Goal: Check status: Check status

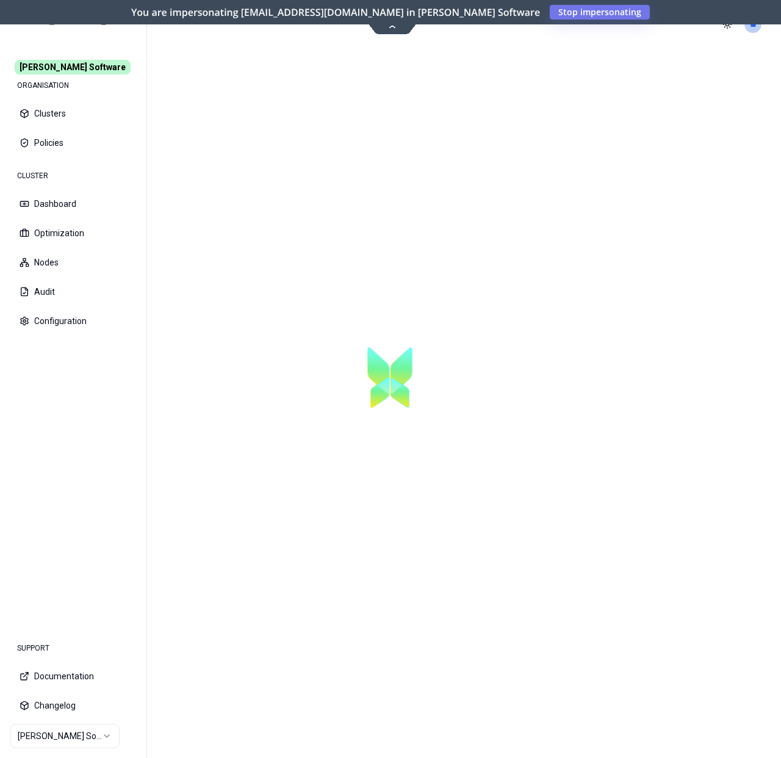
click at [86, 731] on html "[PERSON_NAME] Software ORGANISATION Clusters Policies CLUSTER Dashboard Optimiz…" at bounding box center [390, 379] width 781 height 758
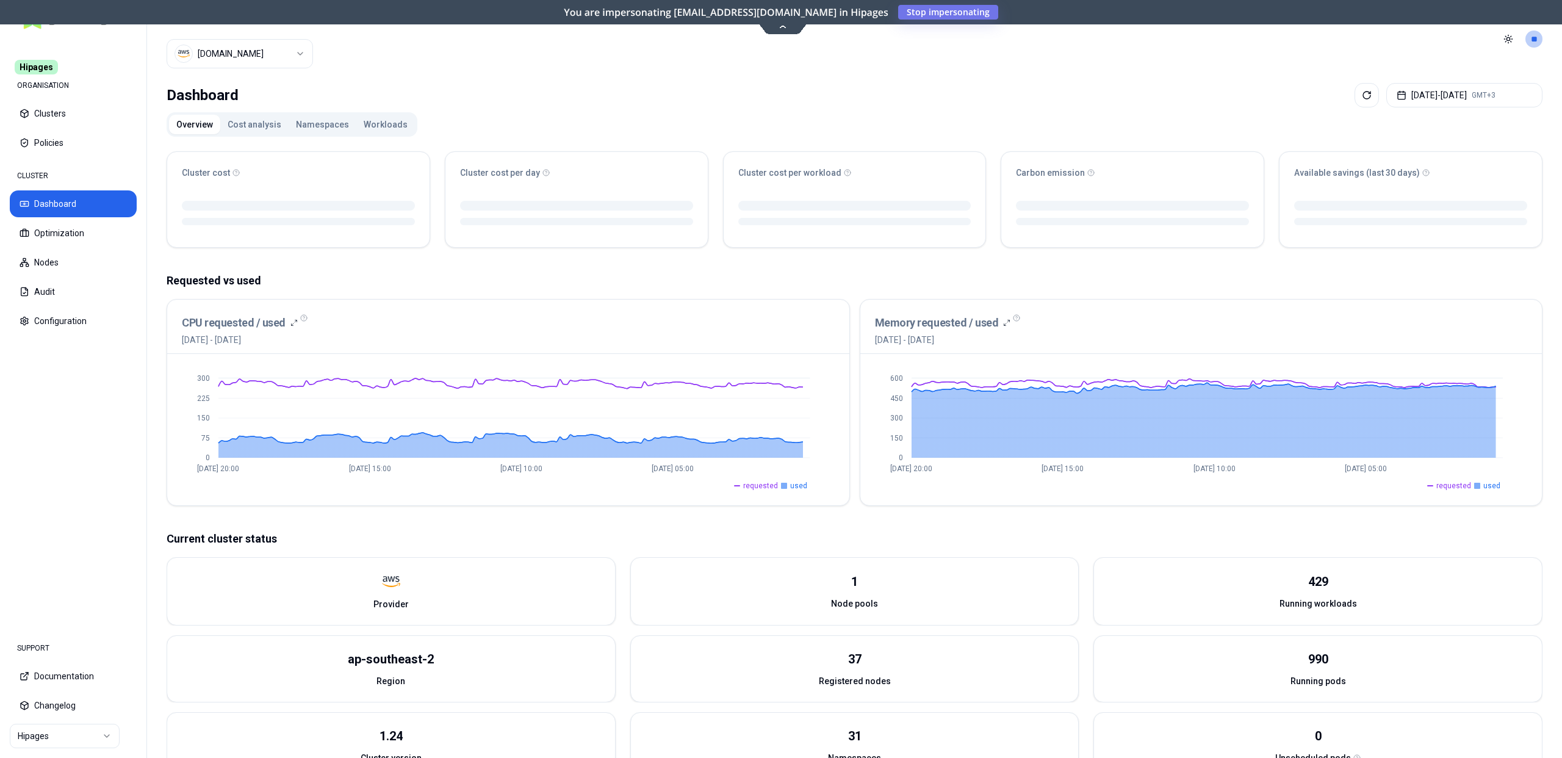
click at [234, 54] on html "Hipages ORGANISATION Clusters Policies CLUSTER Dashboard Optimization Nodes Aud…" at bounding box center [781, 379] width 1562 height 758
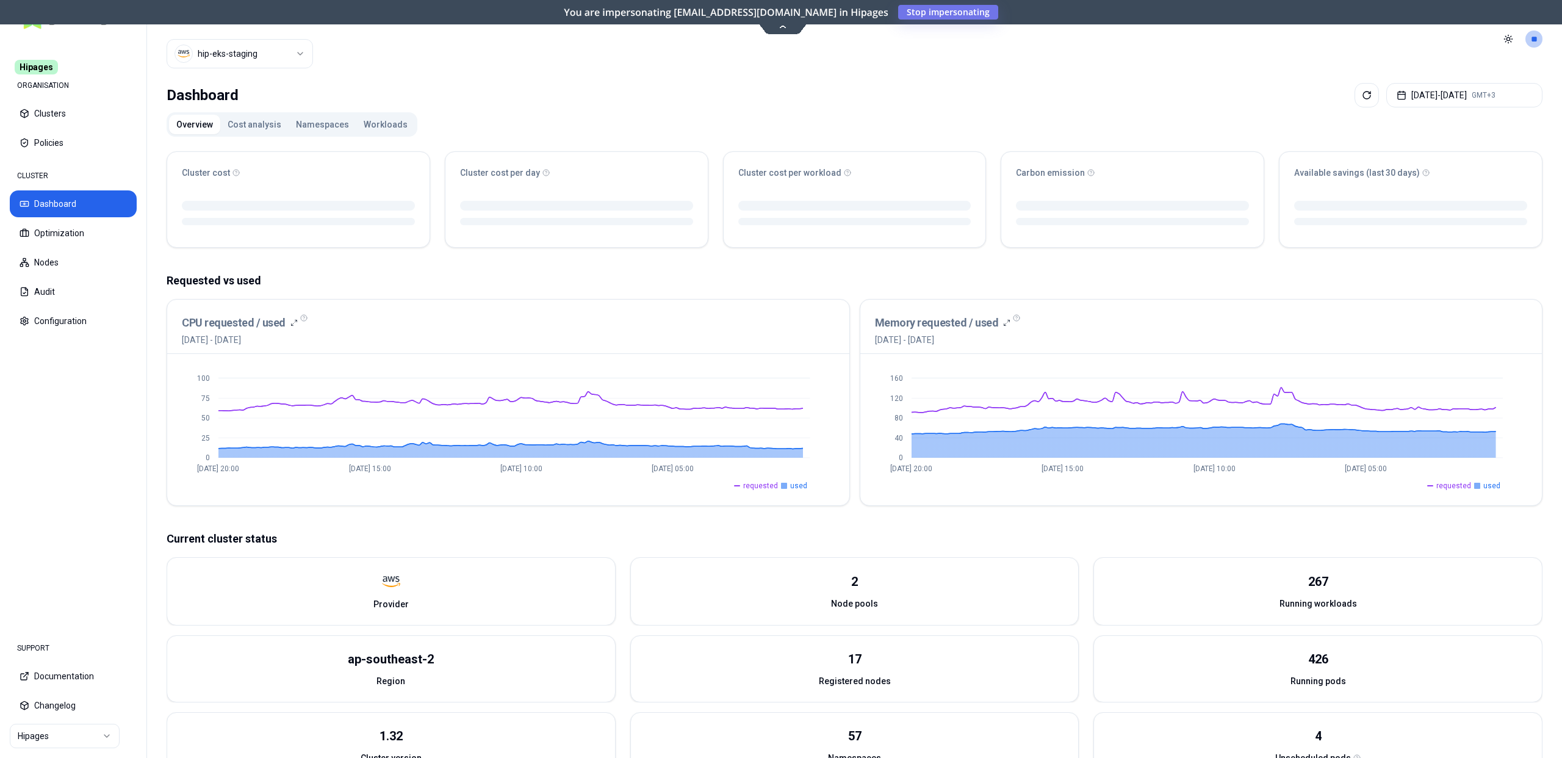
click at [368, 117] on button "Workloads" at bounding box center [385, 125] width 59 height 20
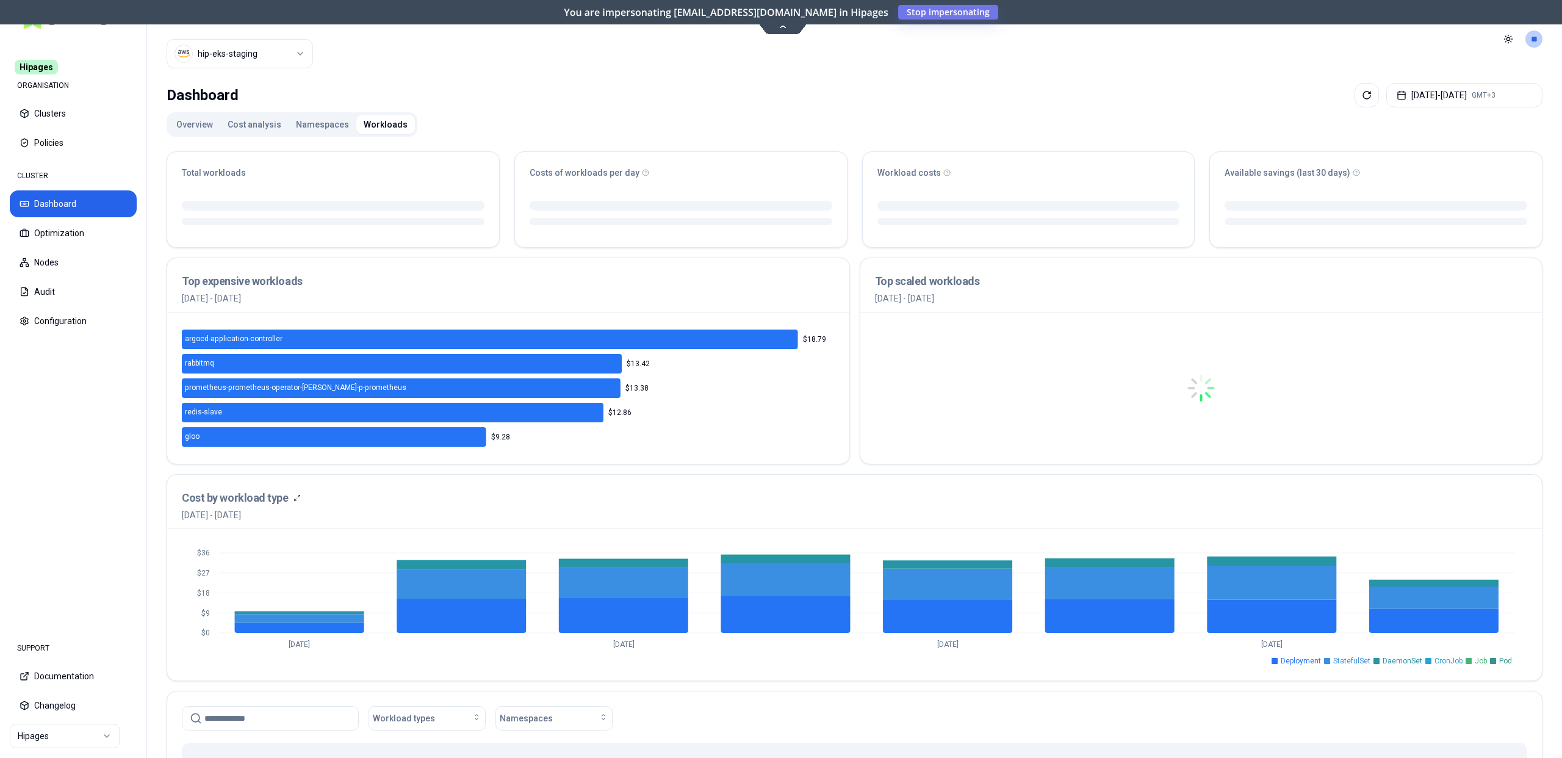
click at [200, 127] on button "Overview" at bounding box center [194, 125] width 51 height 20
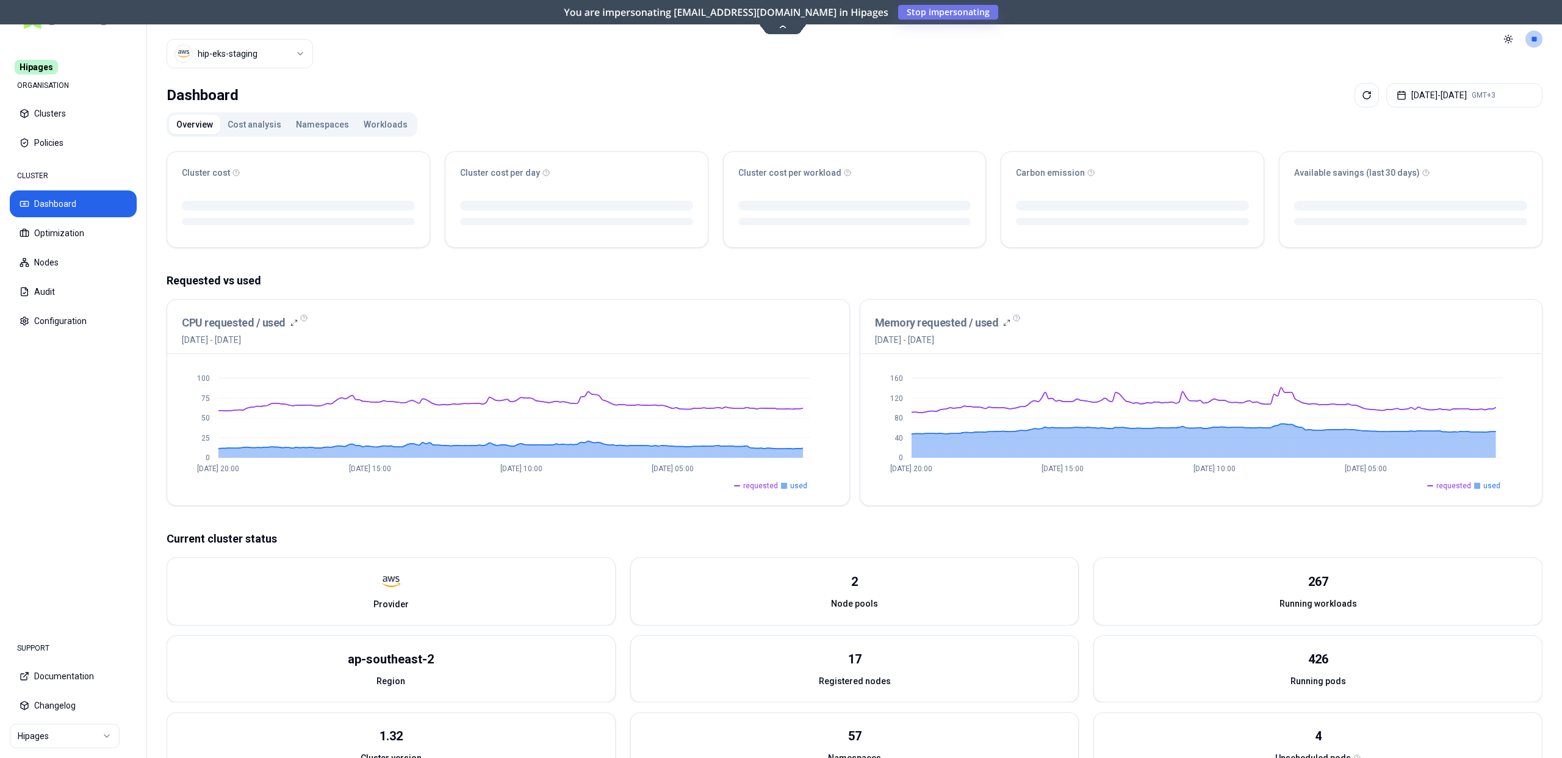
click at [356, 118] on button "Workloads" at bounding box center [385, 125] width 59 height 20
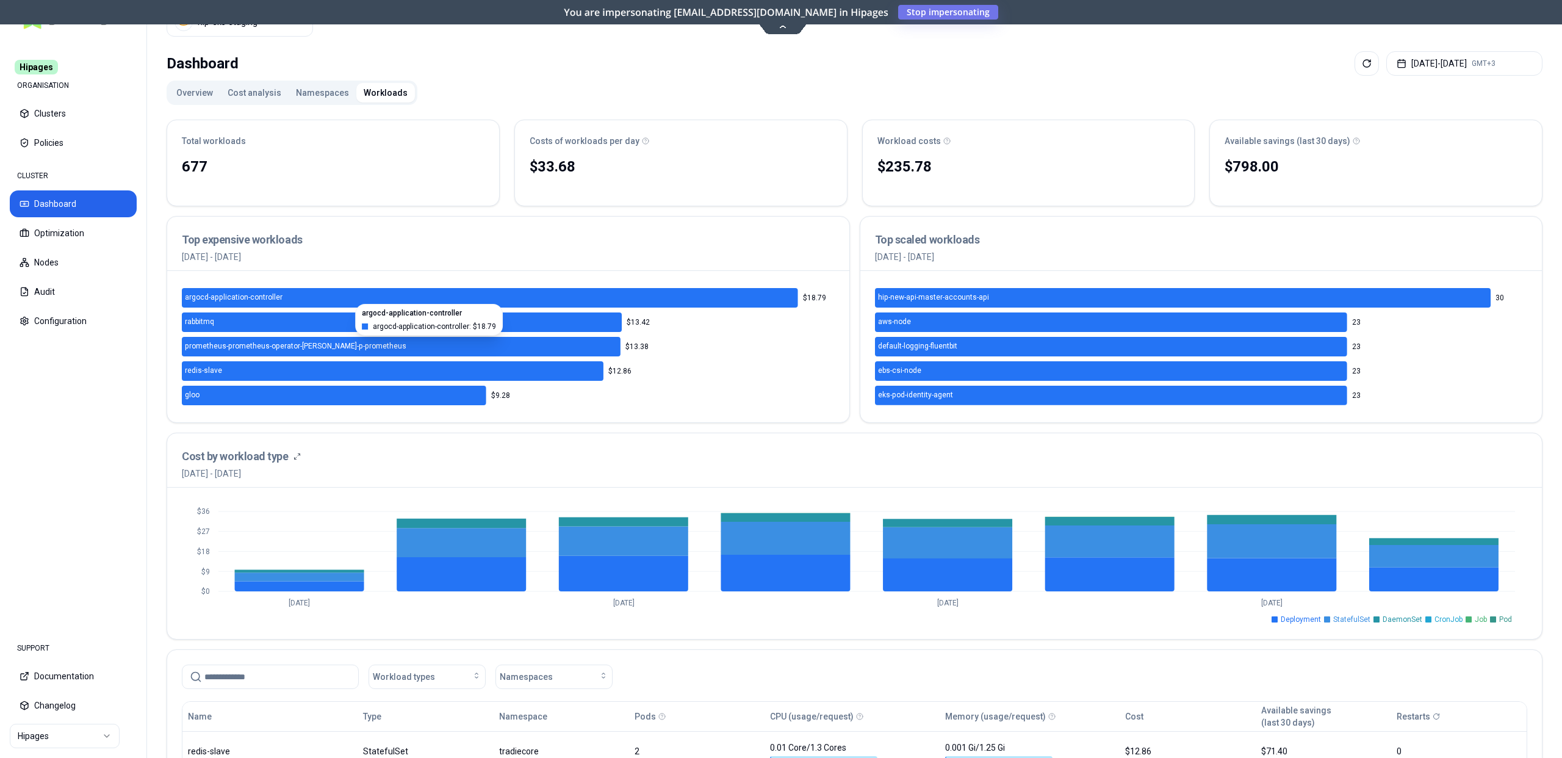
scroll to position [353, 0]
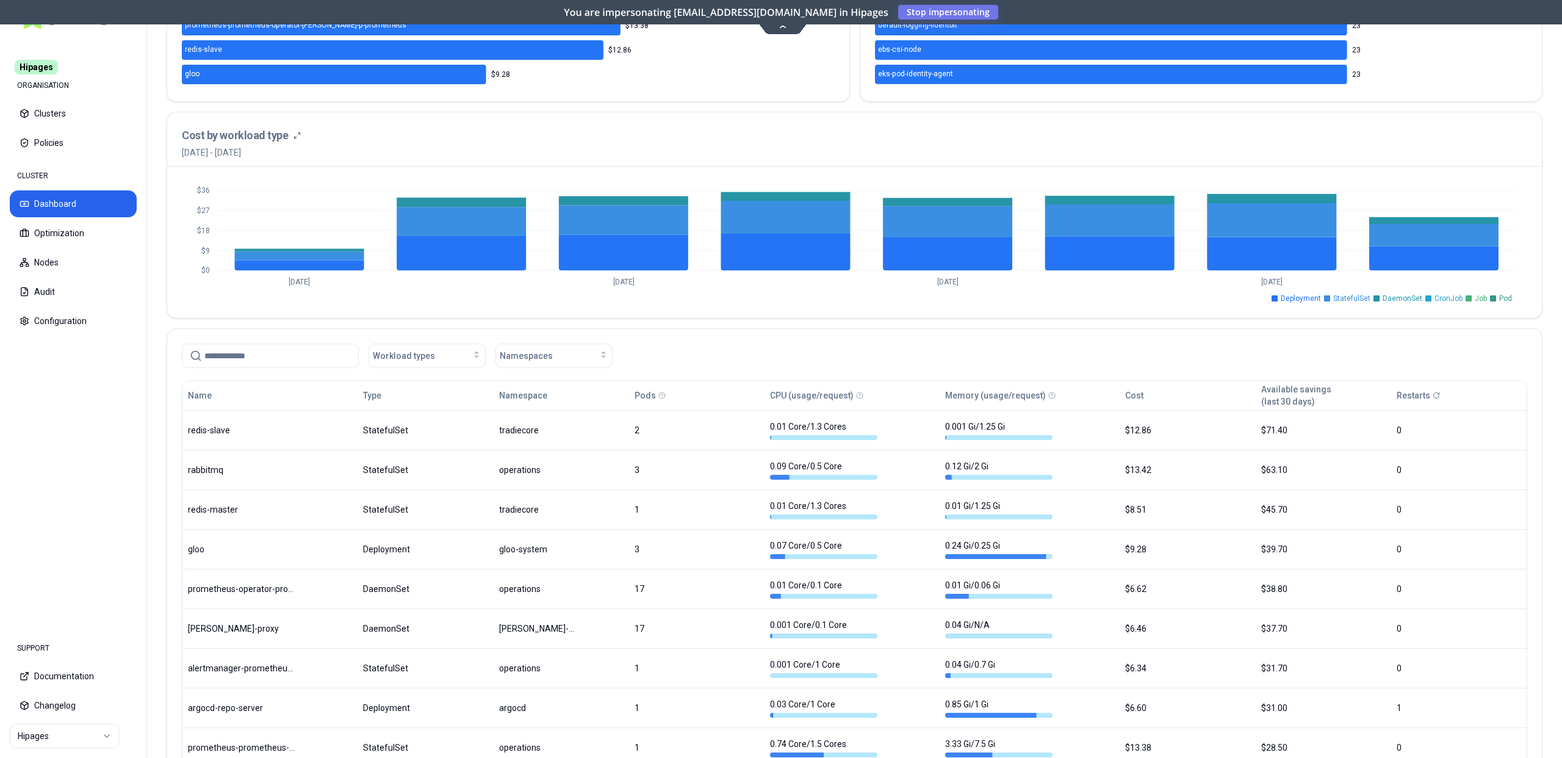
click at [250, 361] on input at bounding box center [277, 355] width 146 height 23
paste input "**********"
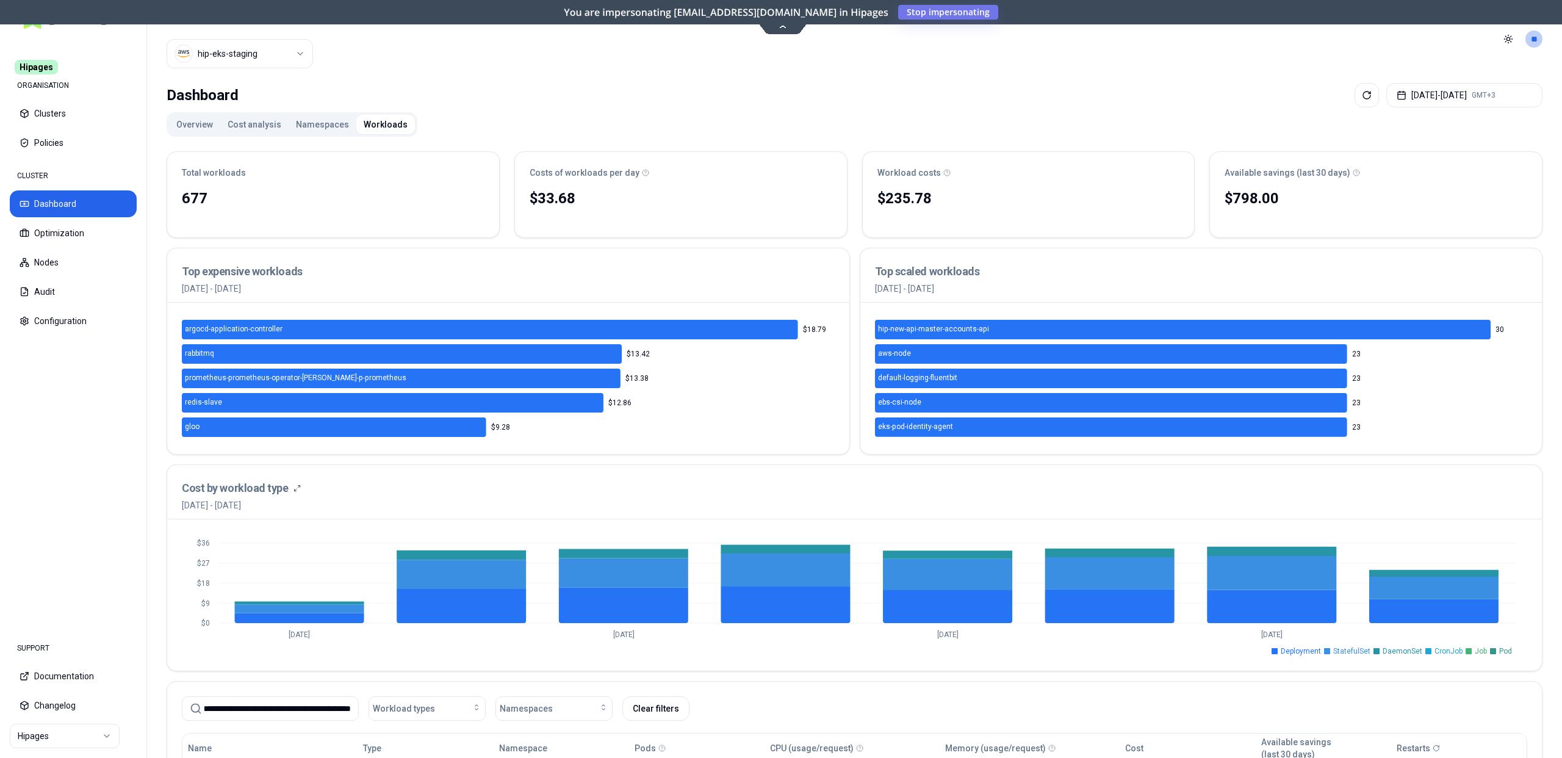
type input "**********"
click at [192, 124] on button "Overview" at bounding box center [194, 125] width 51 height 20
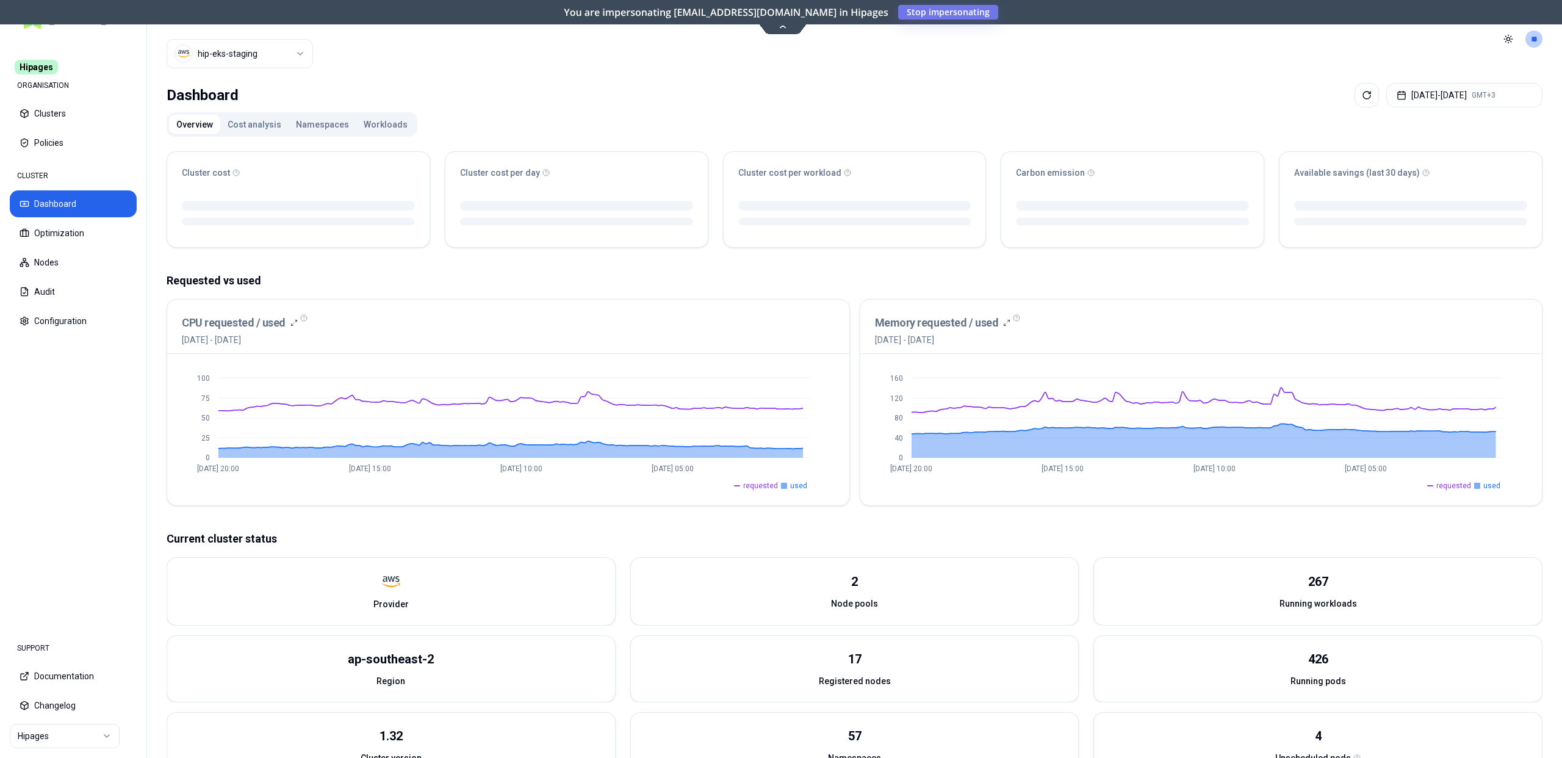
click at [290, 65] on html "Hipages ORGANISATION Clusters Policies CLUSTER Dashboard Optimization Nodes Aud…" at bounding box center [781, 379] width 1562 height 758
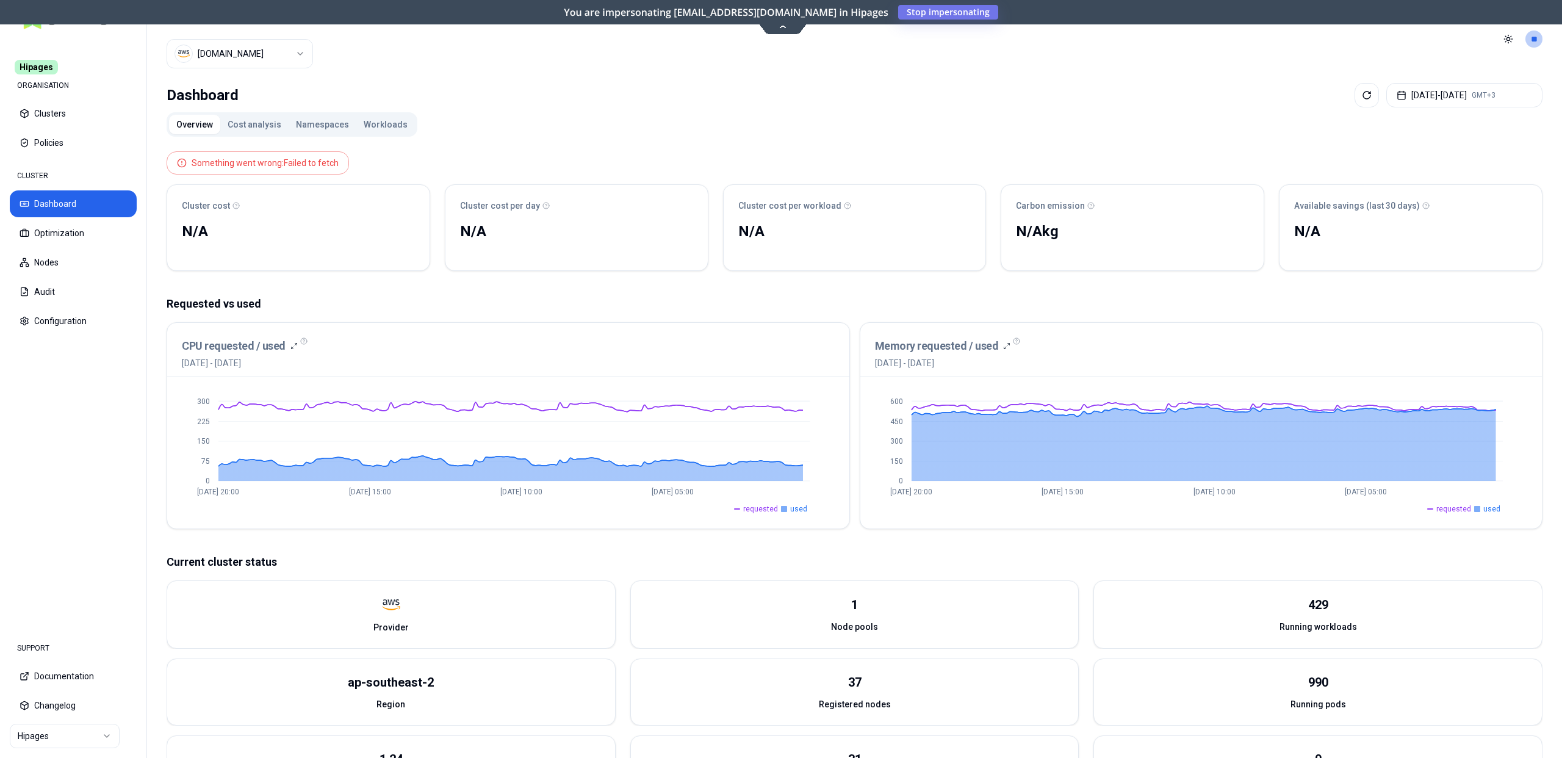
click at [227, 47] on html "Hipages ORGANISATION Clusters Policies CLUSTER Dashboard Optimization Nodes Aud…" at bounding box center [781, 379] width 1562 height 758
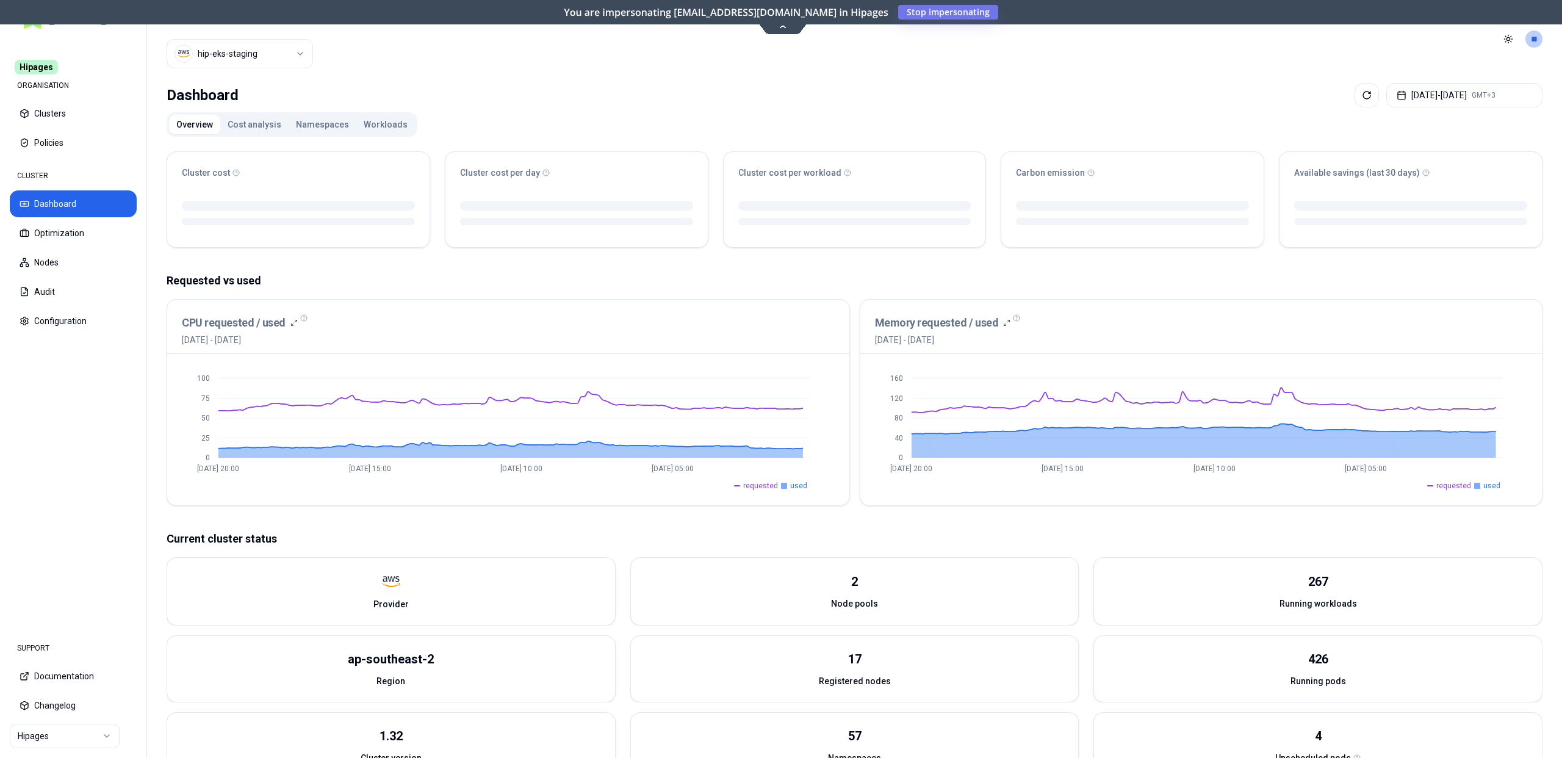
click at [242, 48] on html "Hipages ORGANISATION Clusters Policies CLUSTER Dashboard Optimization Nodes Aud…" at bounding box center [781, 379] width 1562 height 758
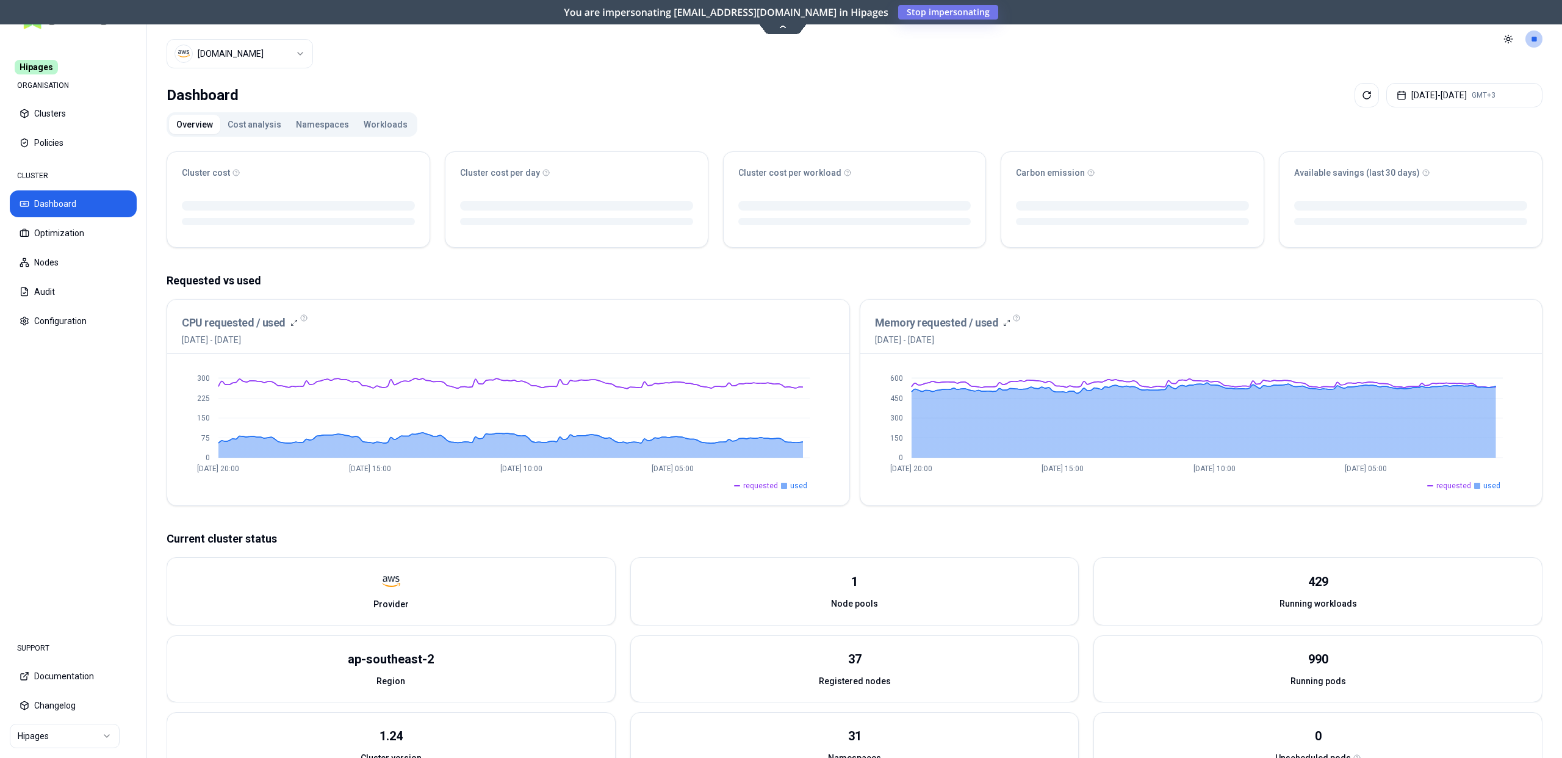
click at [256, 56] on html "Hipages ORGANISATION Clusters Policies CLUSTER Dashboard Optimization Nodes Aud…" at bounding box center [781, 379] width 1562 height 758
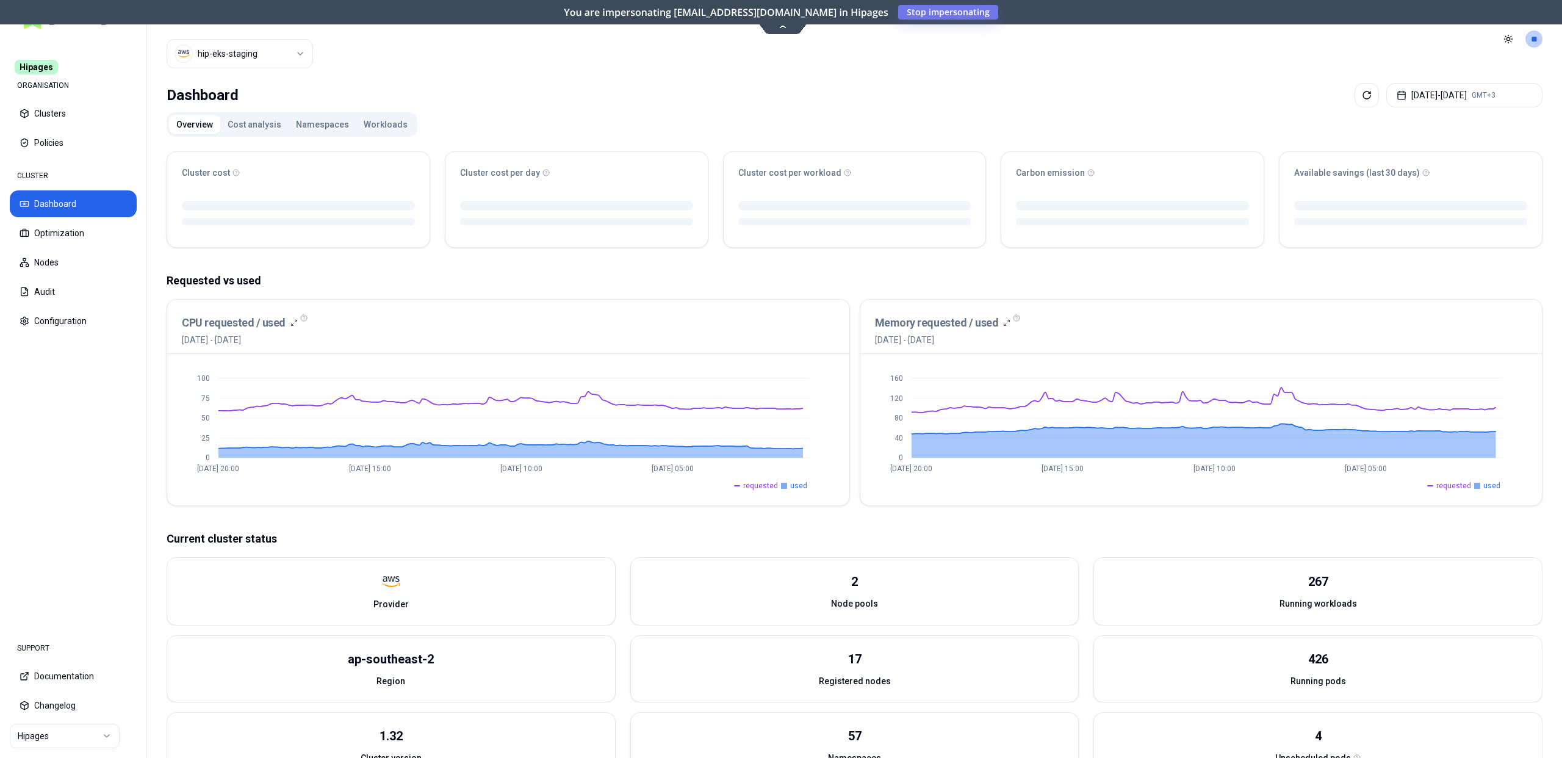
click at [780, 265] on div "Cluster cost Cluster cost per day Cluster cost per workload Carbon emission Ava…" at bounding box center [855, 515] width 1376 height 747
click at [362, 126] on button "Workloads" at bounding box center [385, 125] width 59 height 20
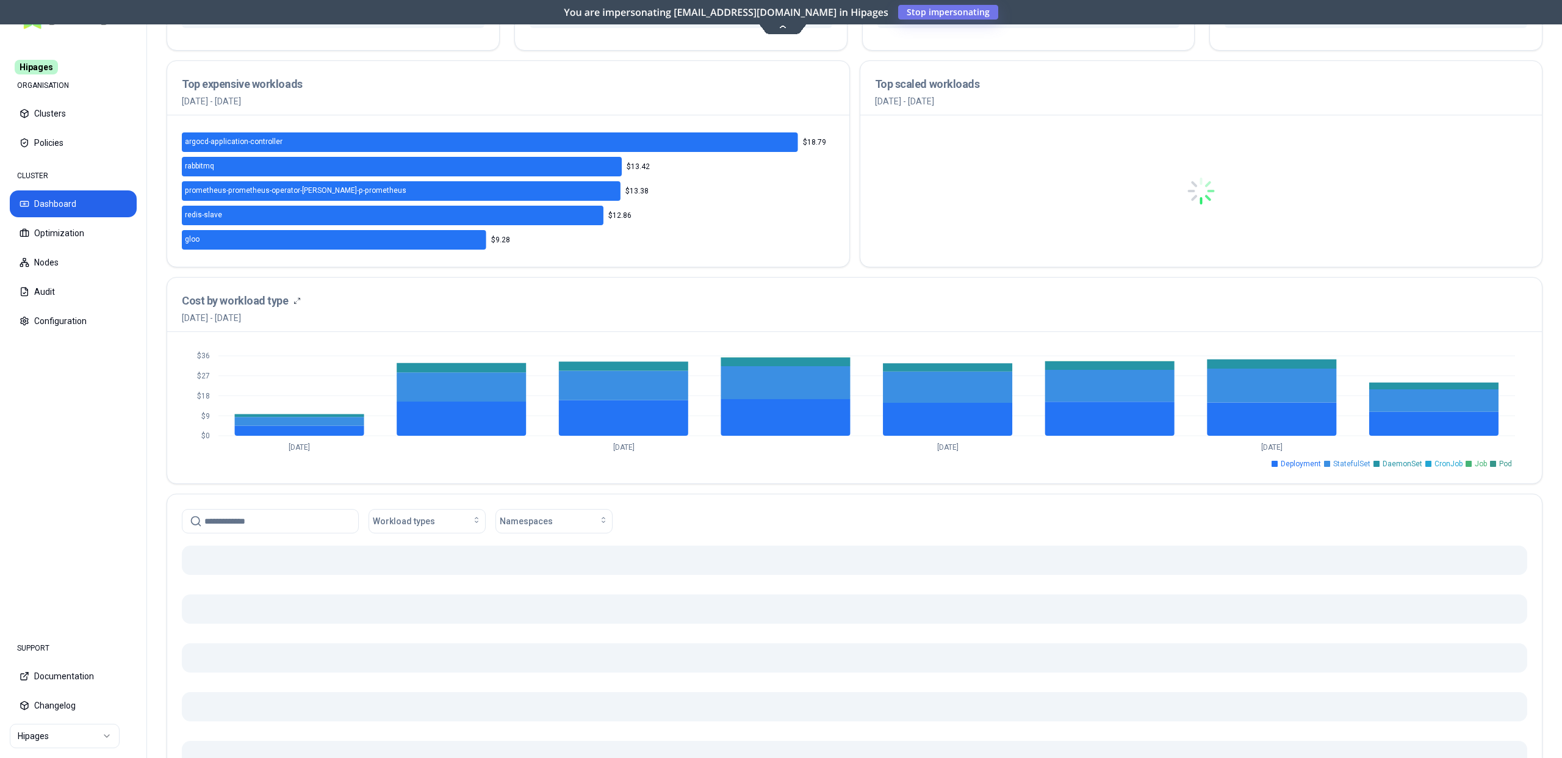
scroll to position [325, 0]
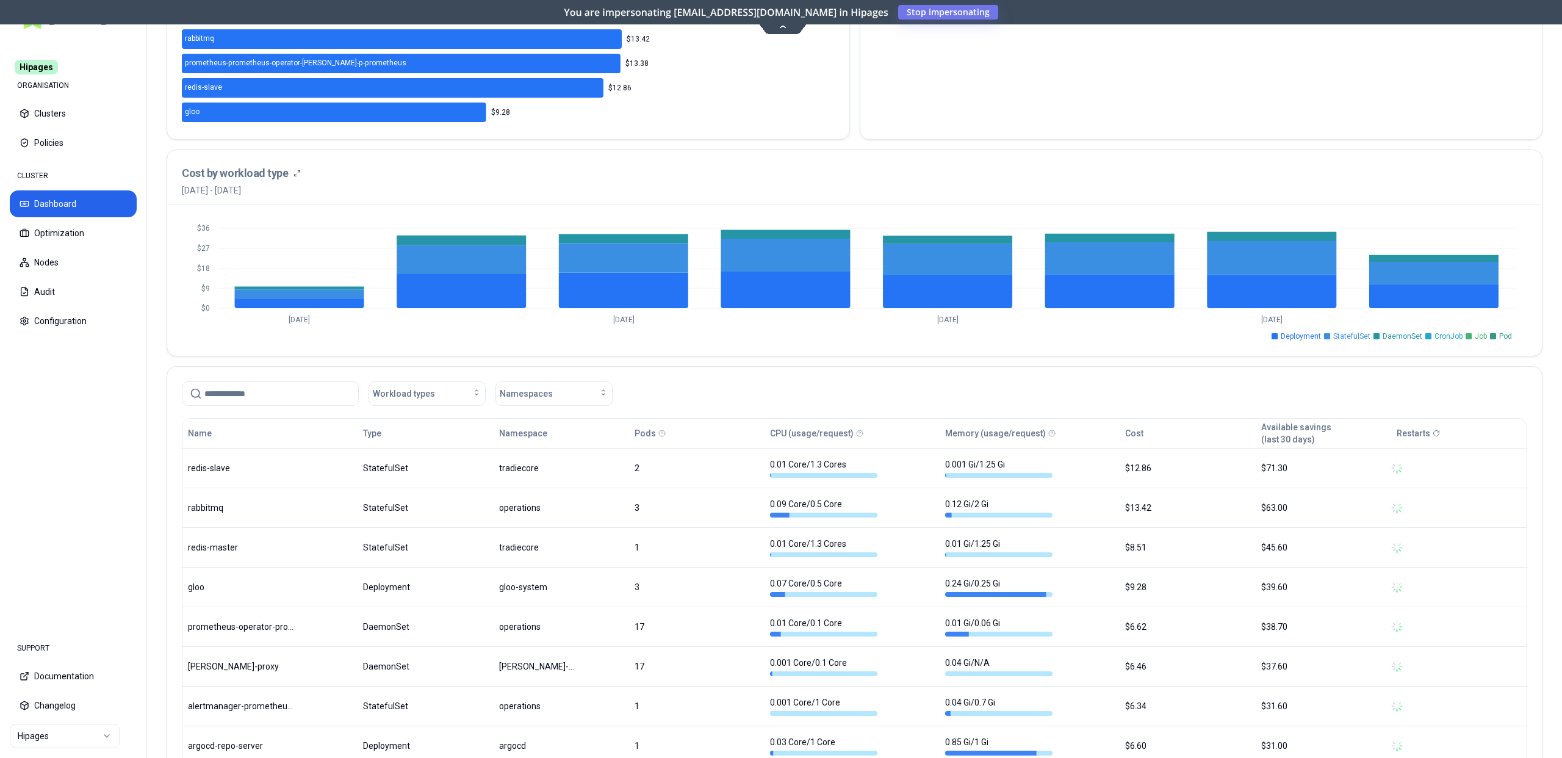
click at [269, 394] on input at bounding box center [277, 393] width 146 height 23
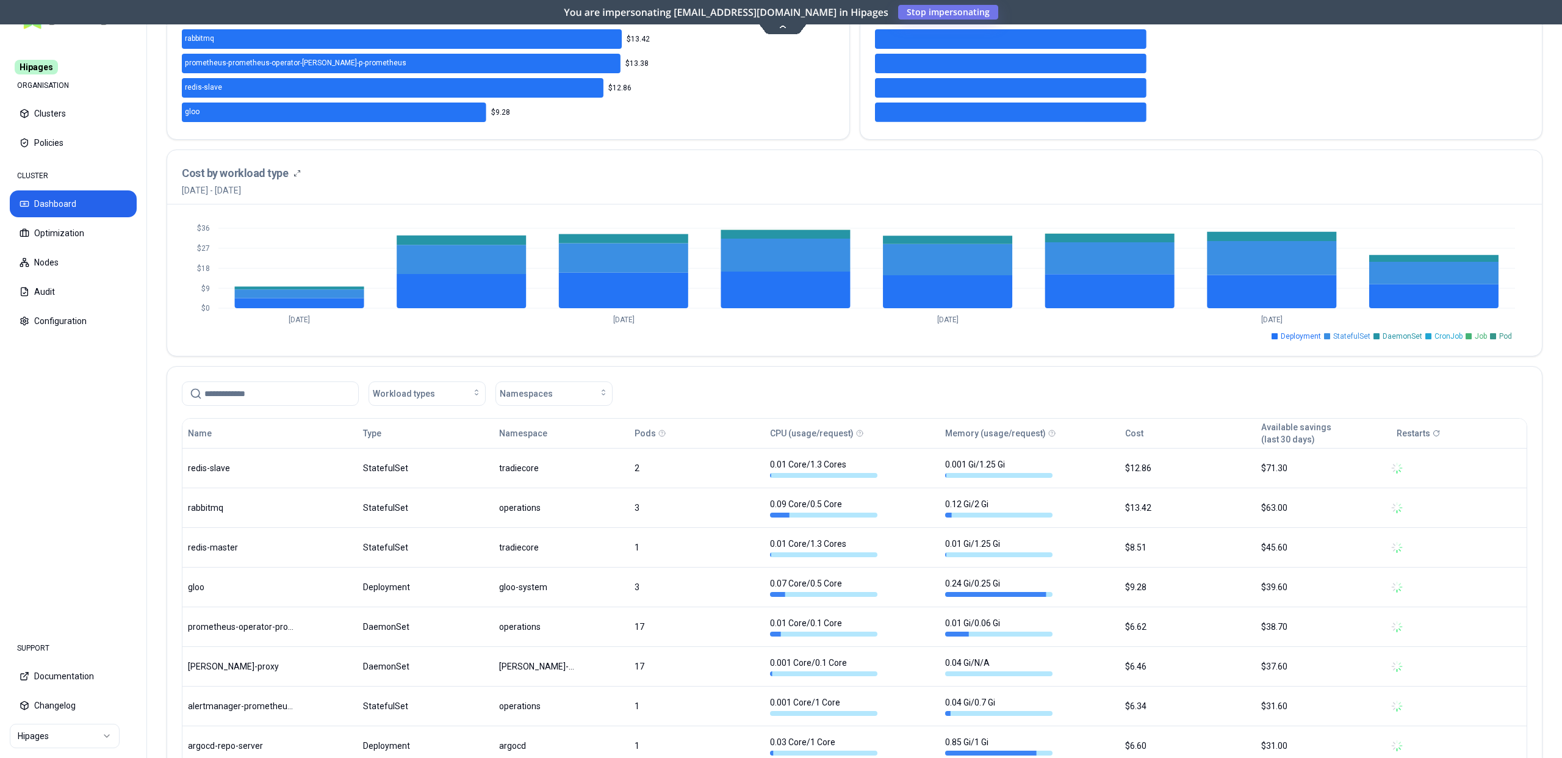
paste input "**********"
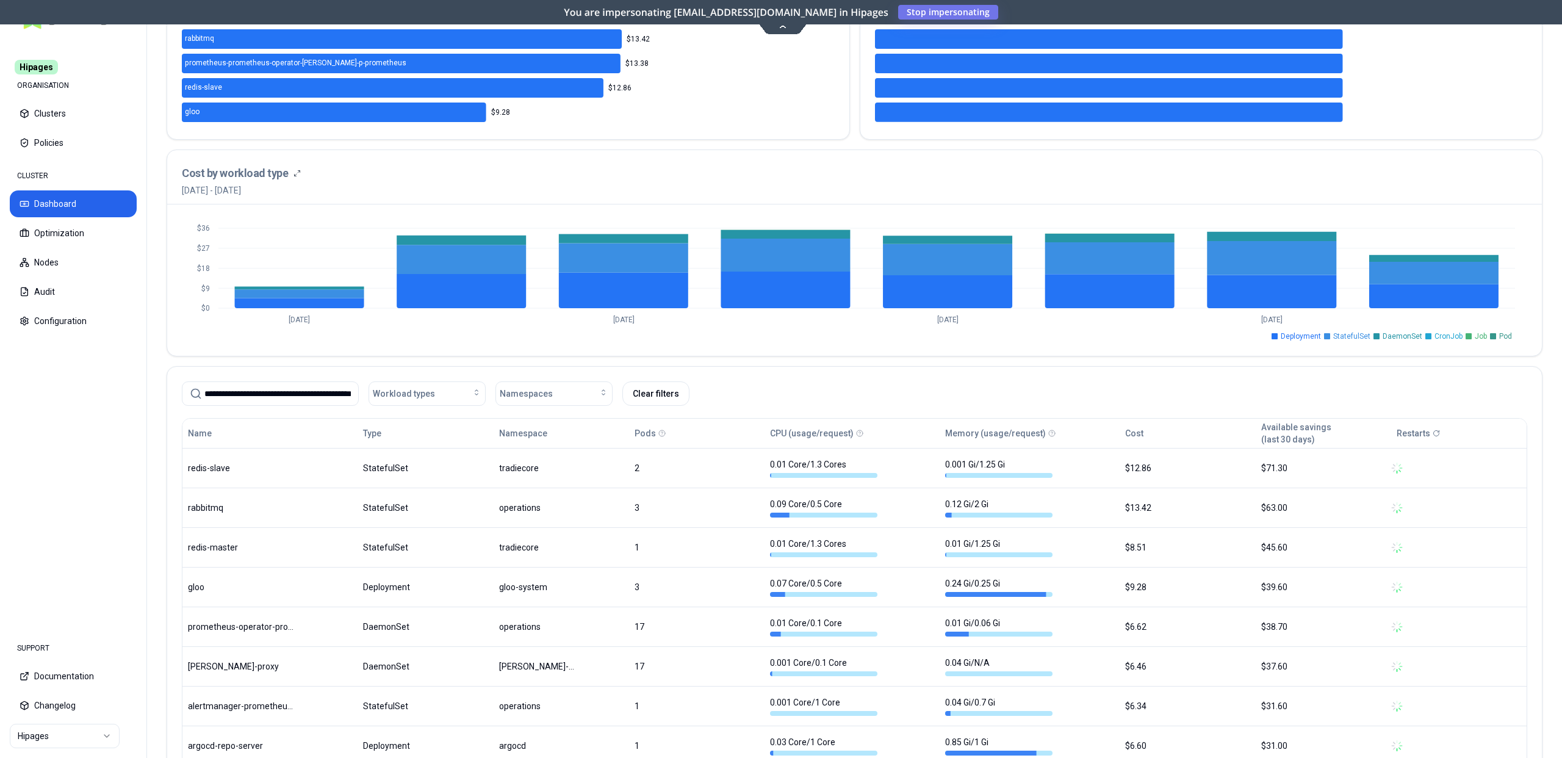
scroll to position [0, 48]
type input "**********"
click at [342, 358] on div "**********" at bounding box center [855, 361] width 1376 height 1088
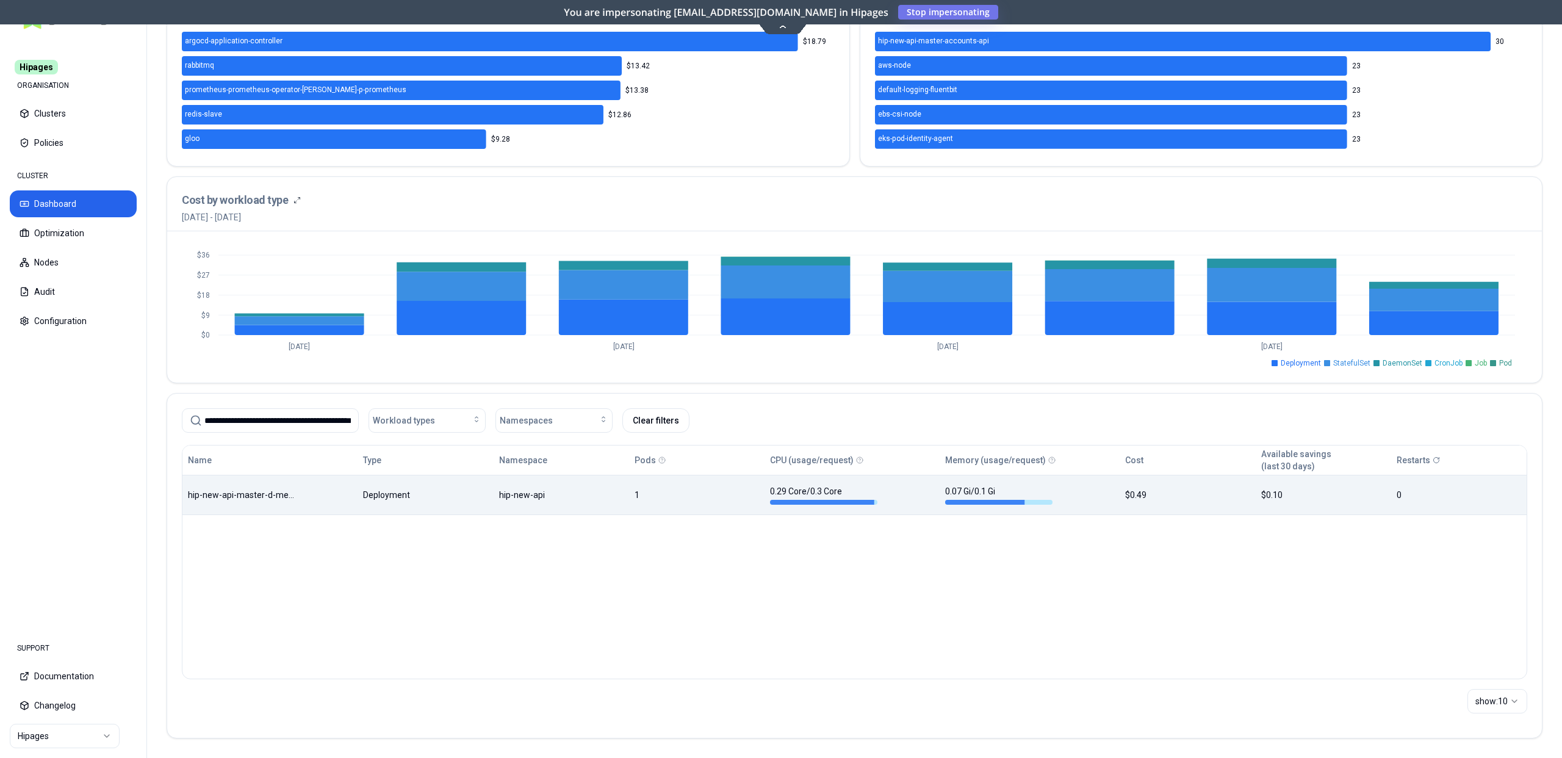
scroll to position [298, 0]
click at [299, 497] on body "**********" at bounding box center [781, 379] width 1562 height 758
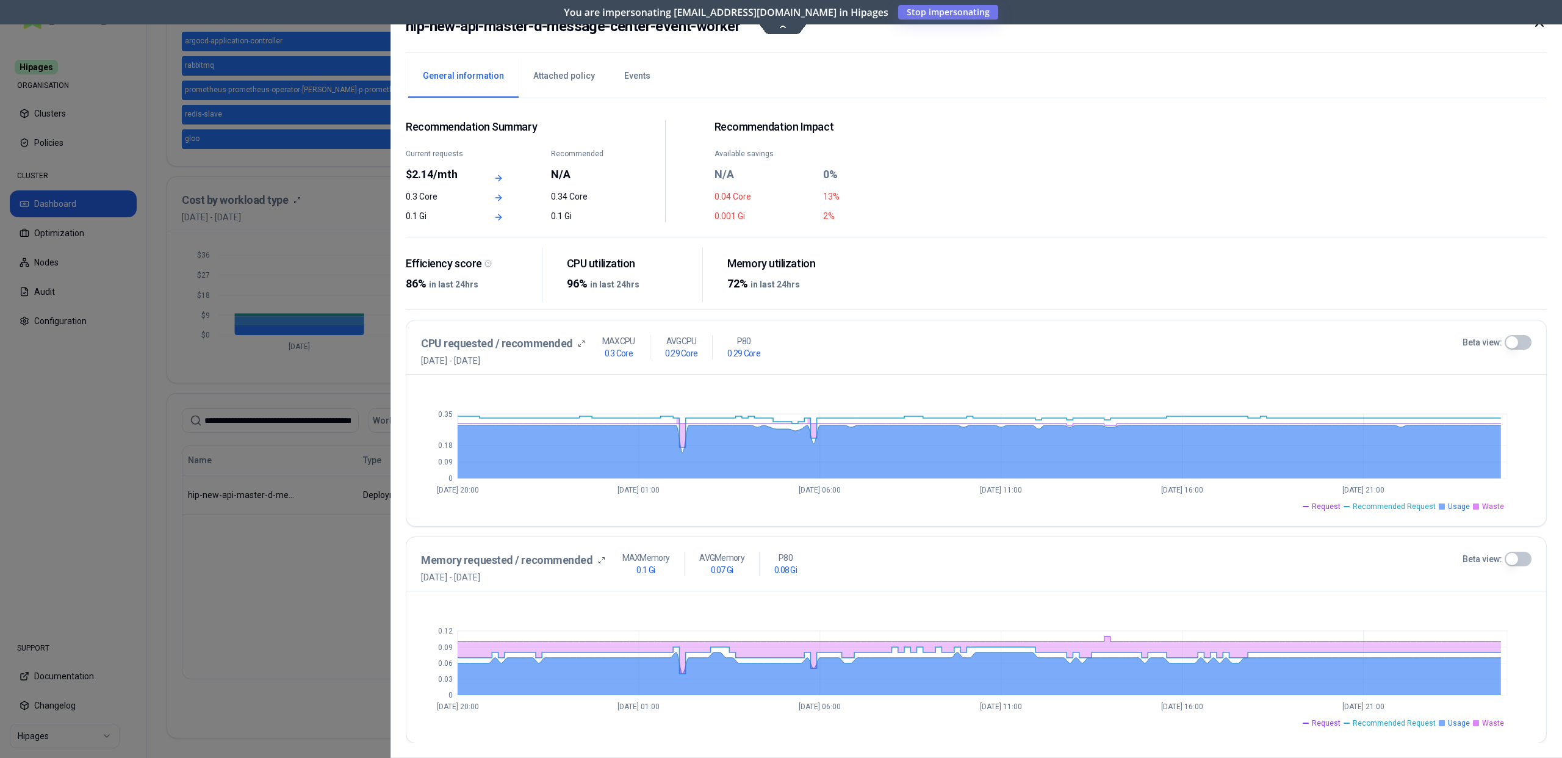
click at [780, 342] on button "Beta view:" at bounding box center [1517, 342] width 27 height 15
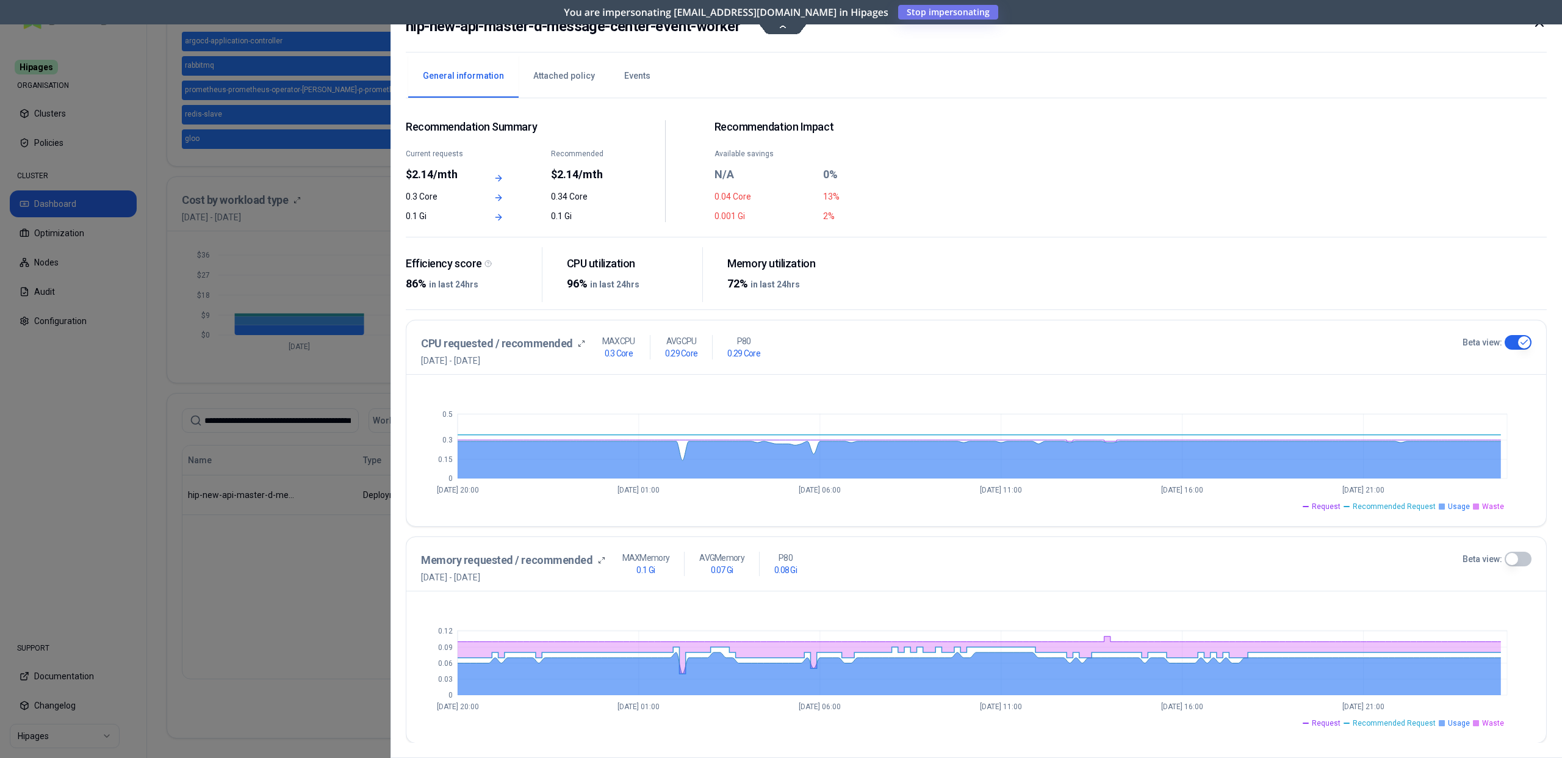
scroll to position [288, 0]
click at [487, 223] on div "Recommendation Summary Current requests $2.14/mth Recommended $2.14/mth 0.3 Cor…" at bounding box center [976, 175] width 1141 height 124
drag, startPoint x: 399, startPoint y: 124, endPoint x: 544, endPoint y: 128, distance: 144.6
click at [544, 128] on div "hip-new-api-master-d-message-center-event-worker General information Attached p…" at bounding box center [975, 379] width 1171 height 758
click at [544, 128] on span "Recommendation Summary" at bounding box center [511, 127] width 210 height 14
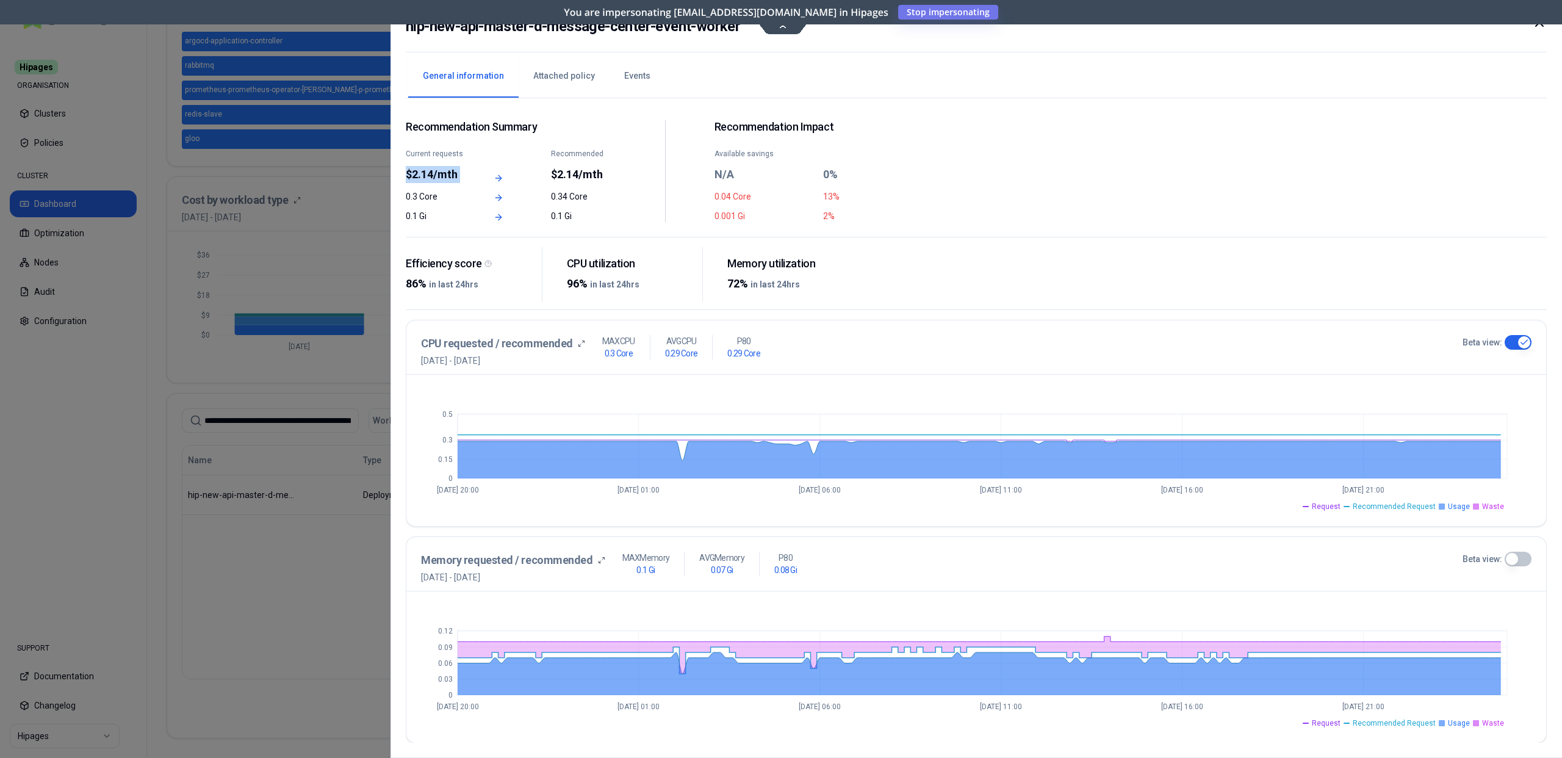
drag, startPoint x: 417, startPoint y: 174, endPoint x: 476, endPoint y: 174, distance: 59.2
click at [476, 174] on div "Current requests $2.14/mth Recommended $2.14/mth" at bounding box center [511, 166] width 210 height 34
drag, startPoint x: 568, startPoint y: 173, endPoint x: 637, endPoint y: 175, distance: 69.0
click at [637, 175] on div "Recommendation Summary Current requests $2.14/mth Recommended $2.14/mth 0.3 Cor…" at bounding box center [665, 171] width 519 height 102
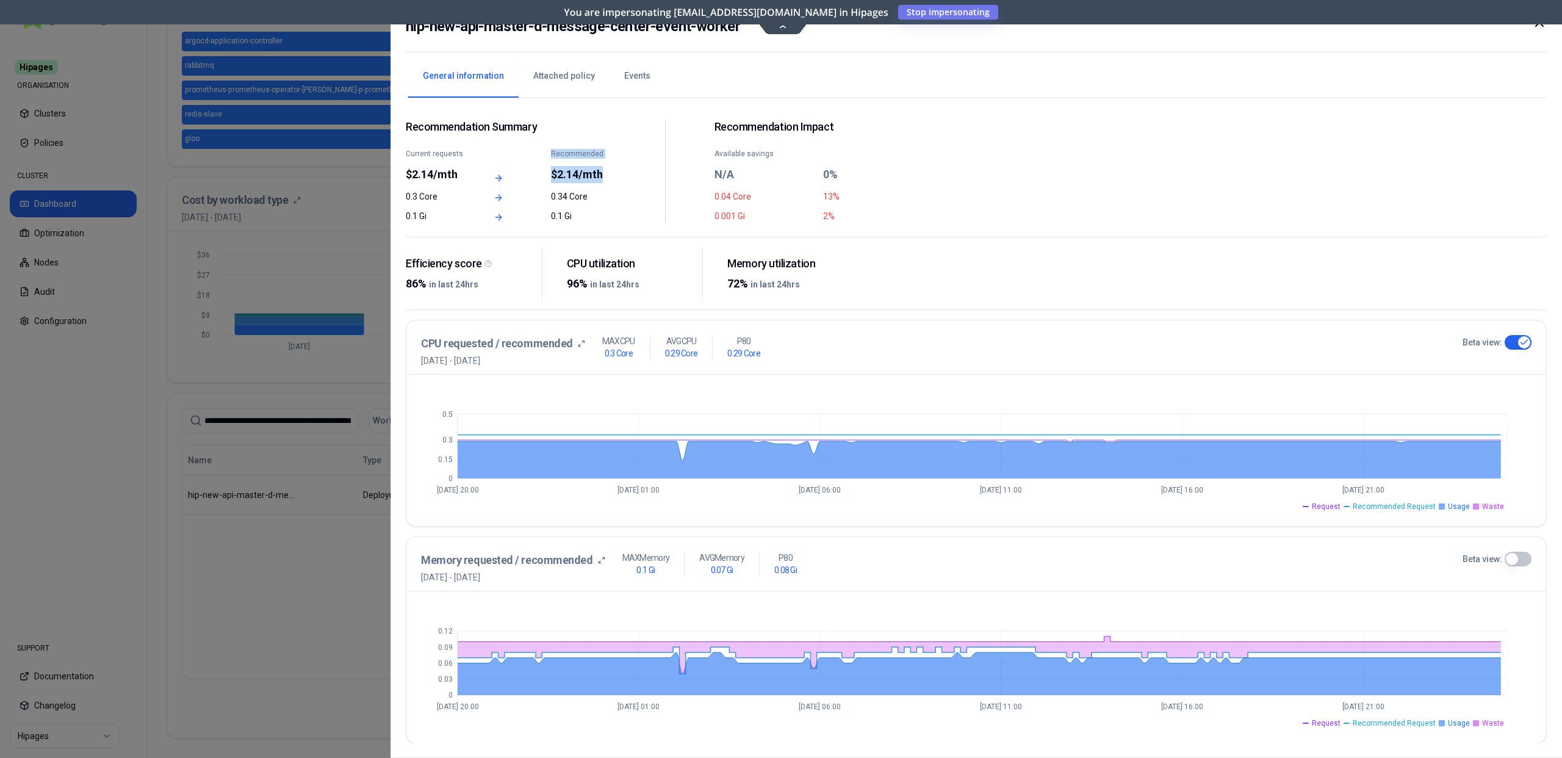
click at [637, 175] on div "Recommendation Summary Current requests $2.14/mth Recommended $2.14/mth 0.3 Cor…" at bounding box center [665, 171] width 519 height 102
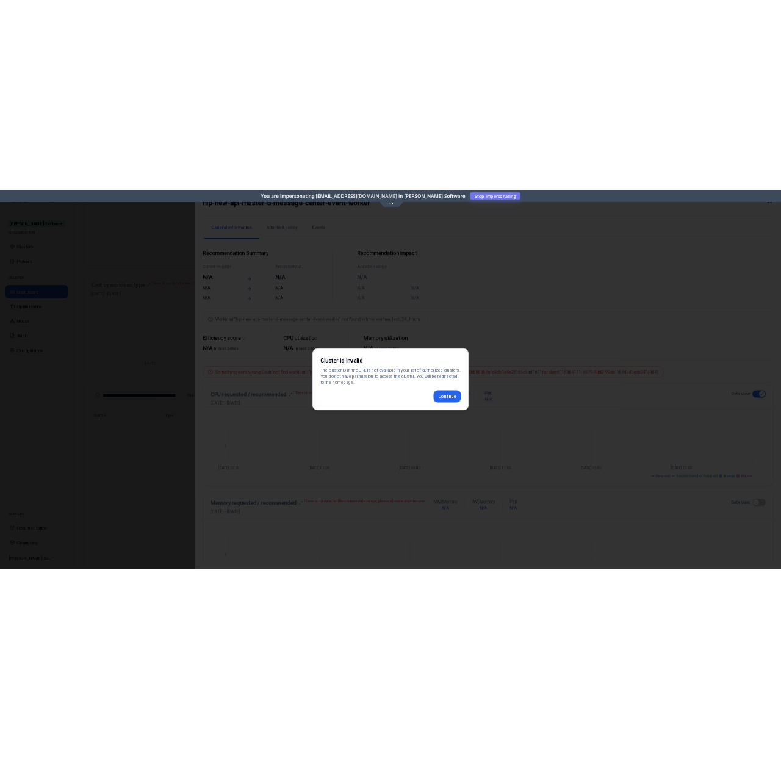
scroll to position [279, 0]
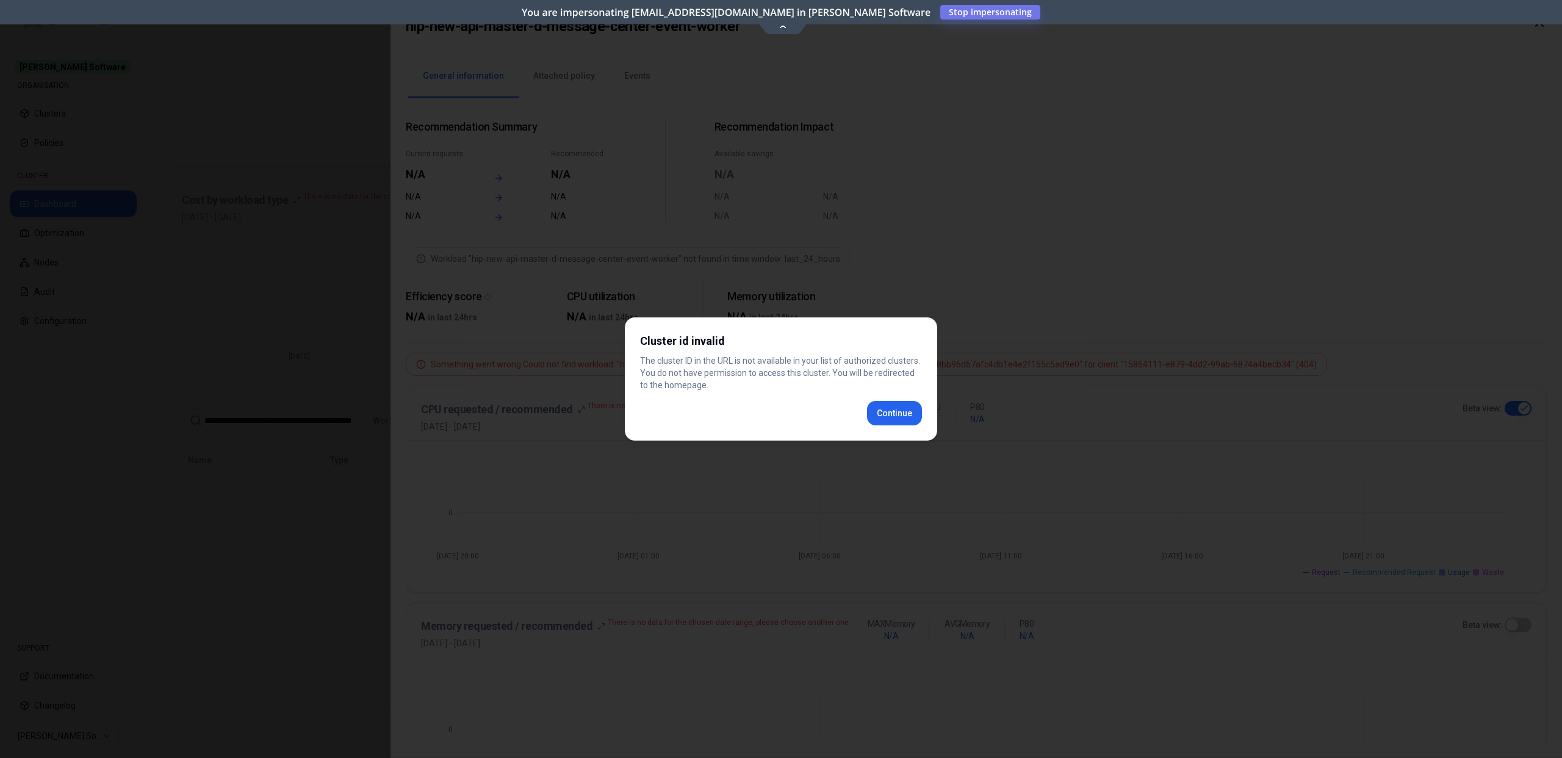
click at [780, 348] on h2 "Cluster id invalid" at bounding box center [781, 340] width 282 height 17
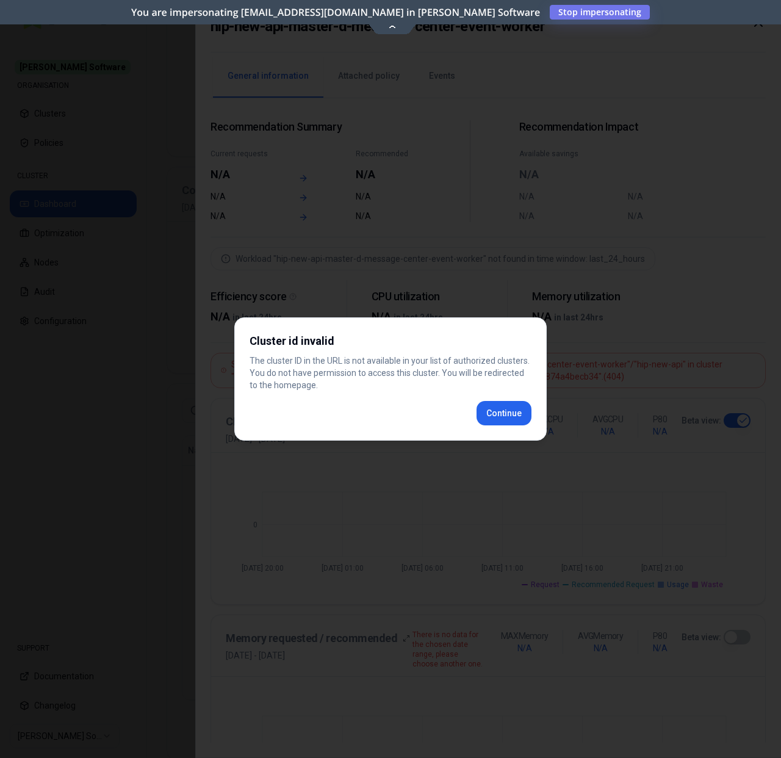
scroll to position [292, 0]
click at [690, 204] on div at bounding box center [390, 379] width 781 height 758
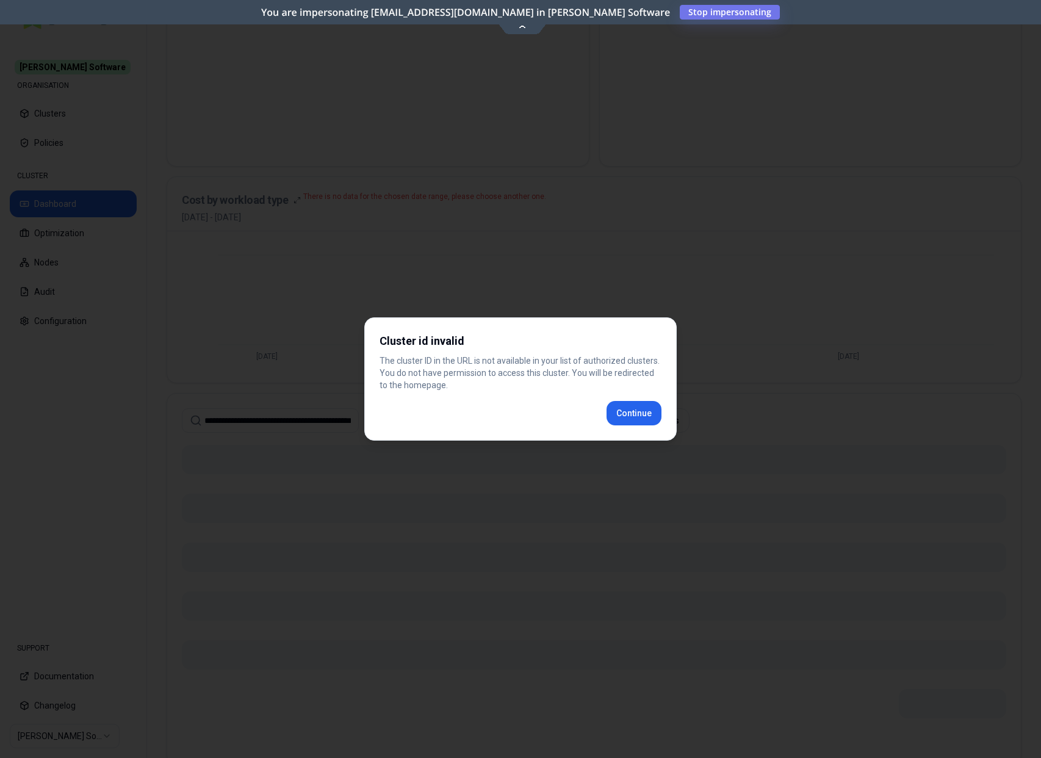
scroll to position [279, 0]
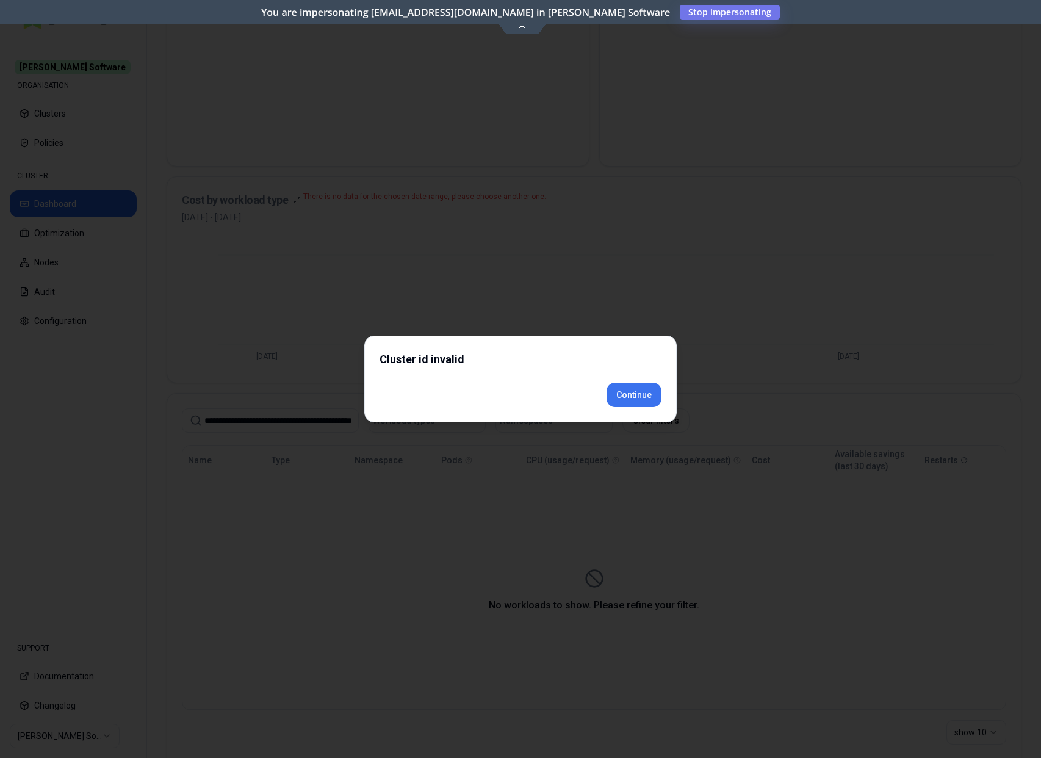
click at [638, 420] on div "Cluster id invalid Continue" at bounding box center [520, 379] width 312 height 87
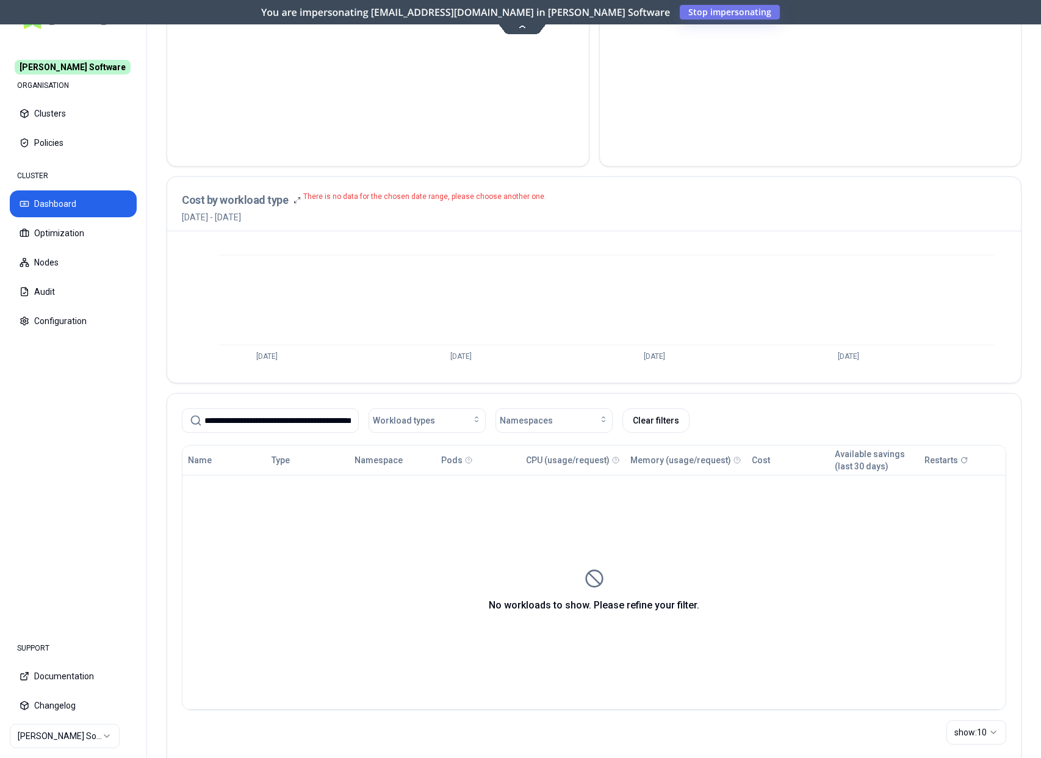
click at [675, 277] on html "**********" at bounding box center [520, 379] width 1041 height 758
